Goal: Task Accomplishment & Management: Use online tool/utility

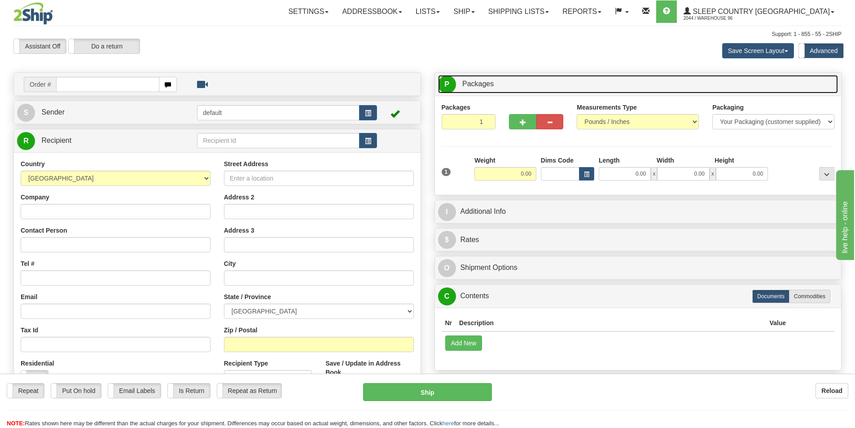
drag, startPoint x: 786, startPoint y: 81, endPoint x: 730, endPoint y: 89, distance: 56.7
click at [786, 82] on link "P Packages 1 Packages - Weight: 0.00 Lbs" at bounding box center [638, 84] width 400 height 18
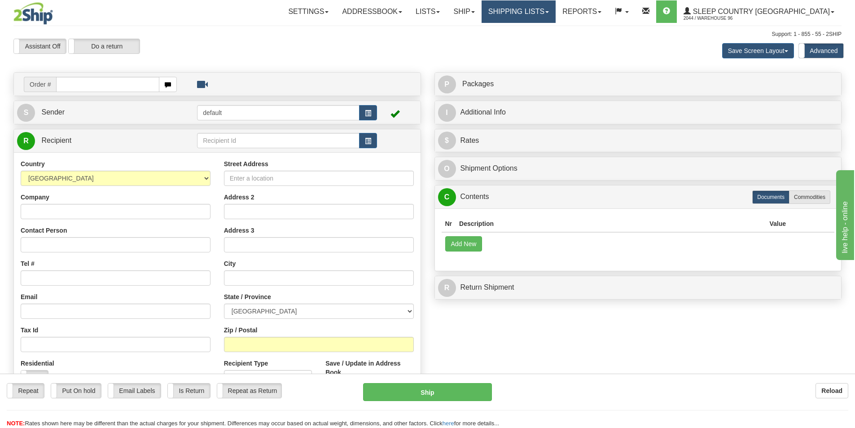
click at [553, 4] on link "Shipping lists" at bounding box center [518, 11] width 74 height 22
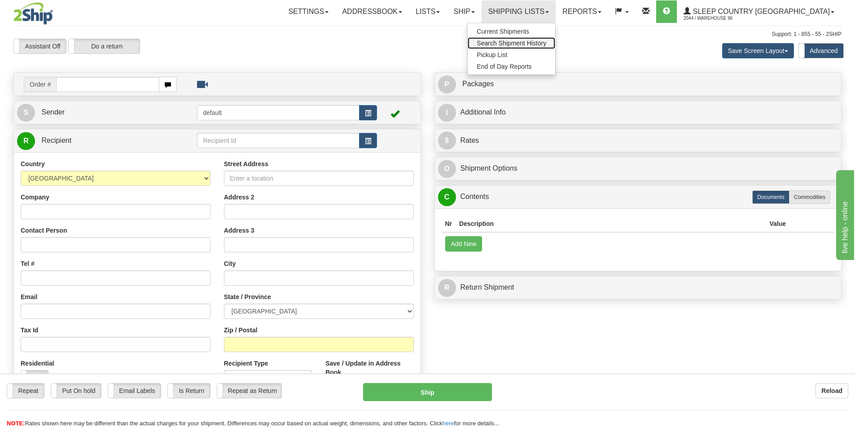
click at [546, 42] on span "Search Shipment History" at bounding box center [511, 42] width 70 height 7
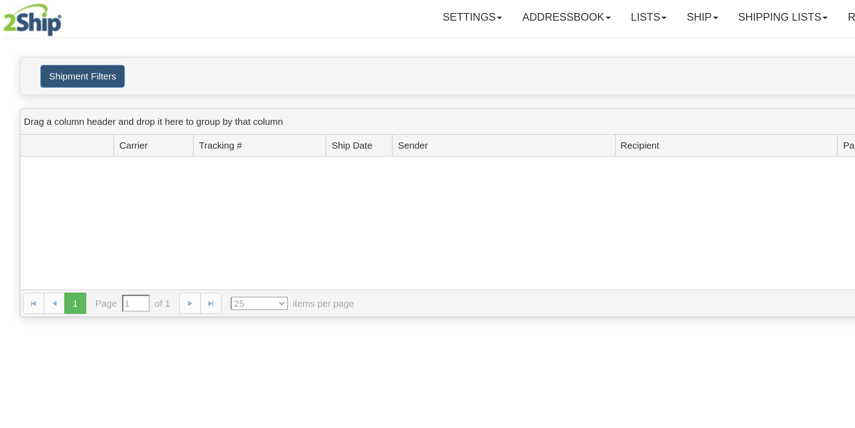
type input "From [DATE] To [DATE]"
